Goal: Check status: Check status

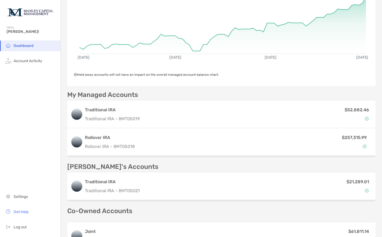
scroll to position [90, 0]
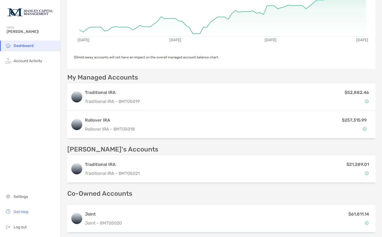
click at [357, 121] on p "$257,315.99" at bounding box center [354, 120] width 25 height 7
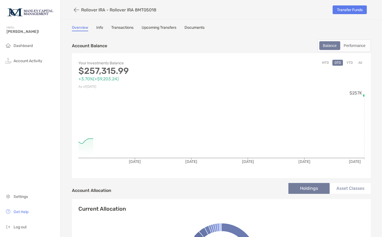
click at [359, 45] on div "Performance" at bounding box center [355, 46] width 28 height 8
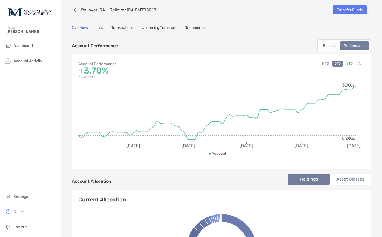
click at [350, 66] on button "YTD" at bounding box center [350, 64] width 11 height 6
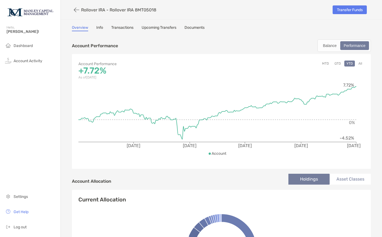
click at [361, 65] on button "All" at bounding box center [361, 64] width 8 height 6
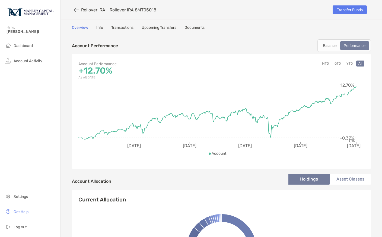
click at [90, 13] on div "Rollover IRA - Rollover IRA 8MT05018" at bounding box center [200, 10] width 257 height 10
click at [76, 12] on icon "button" at bounding box center [76, 10] width 5 height 6
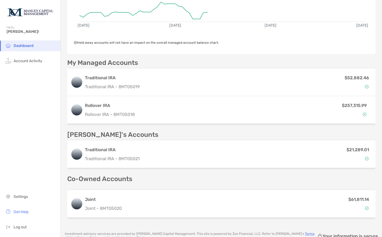
scroll to position [132, 0]
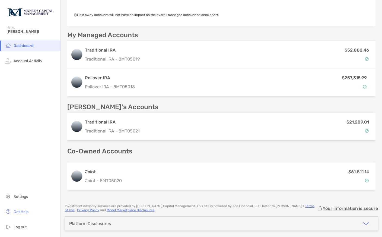
click at [341, 179] on div "$61,811.14" at bounding box center [248, 176] width 249 height 16
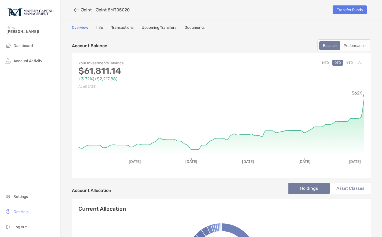
click at [359, 48] on div "Performance" at bounding box center [355, 46] width 28 height 8
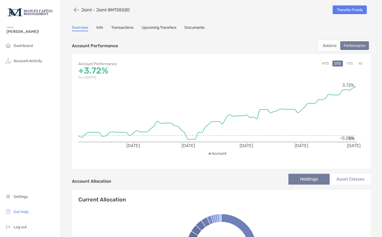
click at [362, 63] on button "All" at bounding box center [361, 64] width 8 height 6
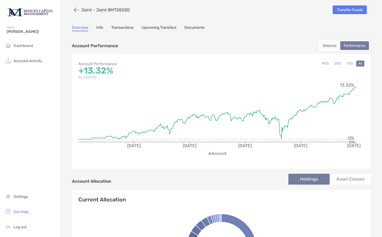
click at [347, 66] on button "YTD" at bounding box center [350, 64] width 11 height 6
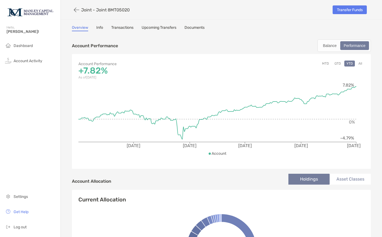
click at [86, 12] on p "Joint - Joint 8MT05020" at bounding box center [105, 9] width 49 height 5
click at [80, 10] on button "button" at bounding box center [76, 10] width 9 height 10
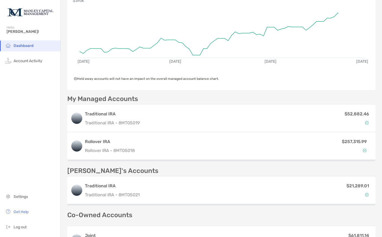
scroll to position [87, 0]
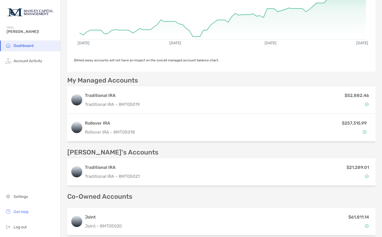
click at [350, 98] on p "$52,882.46" at bounding box center [357, 95] width 24 height 7
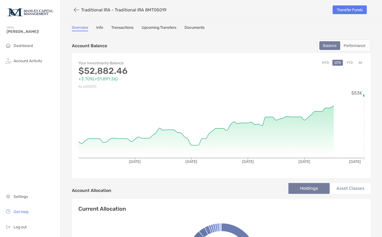
click at [359, 44] on div "Performance" at bounding box center [355, 46] width 28 height 8
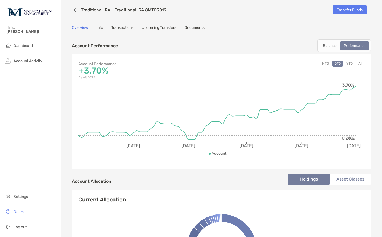
click at [363, 65] on button "All" at bounding box center [361, 64] width 8 height 6
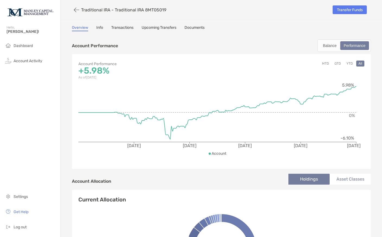
click at [350, 64] on button "YTD" at bounding box center [350, 64] width 11 height 6
click at [96, 8] on p "Traditional IRA - Traditional IRA 8MT05019" at bounding box center [123, 9] width 85 height 5
click at [81, 8] on button "button" at bounding box center [76, 10] width 9 height 10
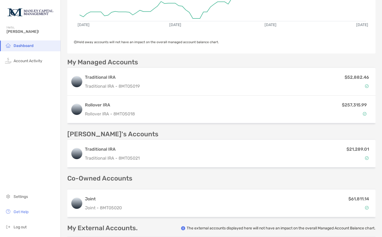
scroll to position [111, 0]
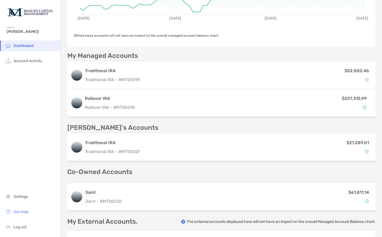
click at [348, 144] on p "$21,289.01" at bounding box center [358, 142] width 23 height 7
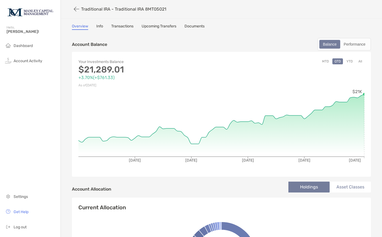
click at [362, 45] on div "Performance" at bounding box center [355, 44] width 28 height 8
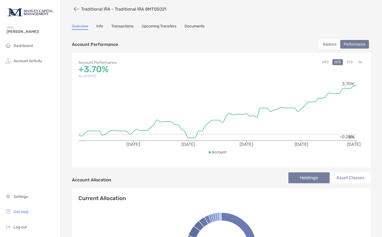
click at [360, 65] on button "All" at bounding box center [361, 62] width 8 height 6
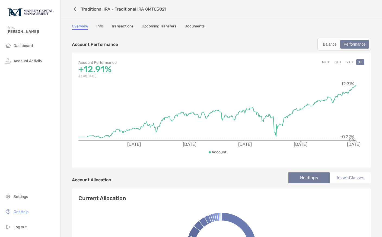
click at [92, 10] on p "Traditional IRA - Traditional IRA 8MT05021" at bounding box center [123, 9] width 85 height 5
click at [77, 10] on icon "button" at bounding box center [76, 9] width 5 height 6
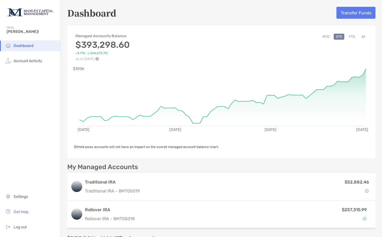
click at [366, 38] on button "All" at bounding box center [364, 37] width 8 height 6
